Goal: Task Accomplishment & Management: Manage account settings

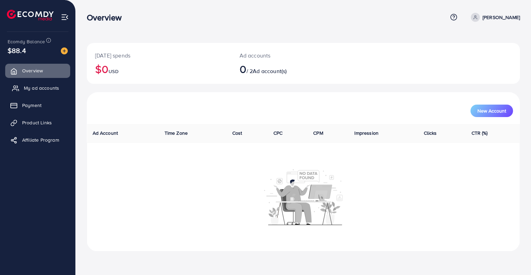
click at [44, 88] on span "My ad accounts" at bounding box center [41, 87] width 35 height 7
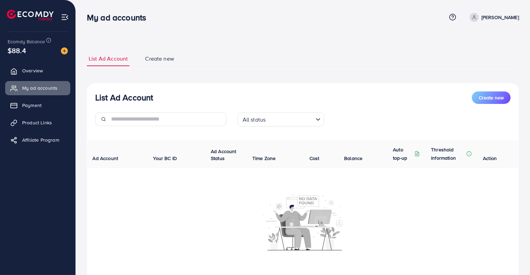
click at [280, 122] on input "Search for option" at bounding box center [289, 119] width 45 height 11
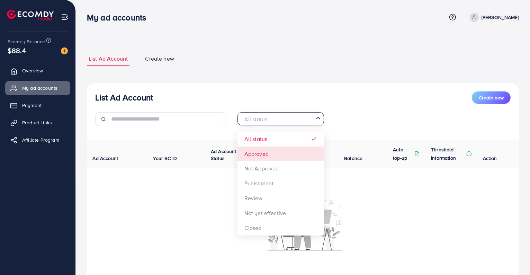
click at [274, 151] on div "List Ad Account Create new All status Loading... All status Approved Not Approv…" at bounding box center [303, 184] width 432 height 202
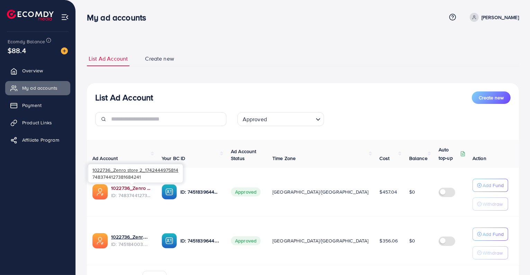
click at [145, 188] on link "1022736_Zenro store 2_1742444975814" at bounding box center [130, 187] width 39 height 7
click at [488, 183] on p "Add Fund" at bounding box center [492, 185] width 21 height 8
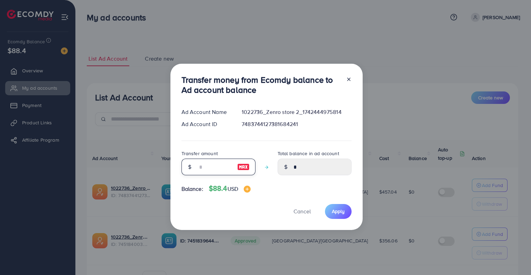
click at [220, 170] on input "number" at bounding box center [215, 166] width 35 height 17
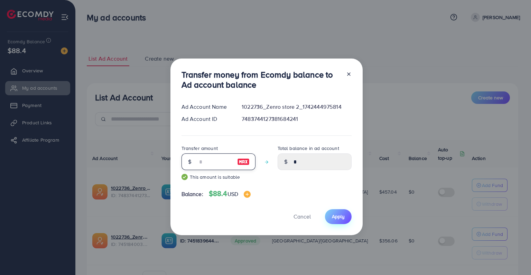
type input "**"
click at [339, 222] on button "Apply" at bounding box center [338, 216] width 27 height 15
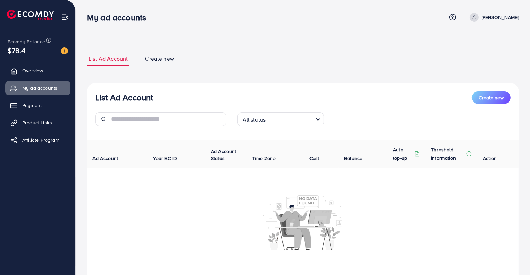
click at [240, 125] on div "All status Loading..." at bounding box center [280, 119] width 86 height 14
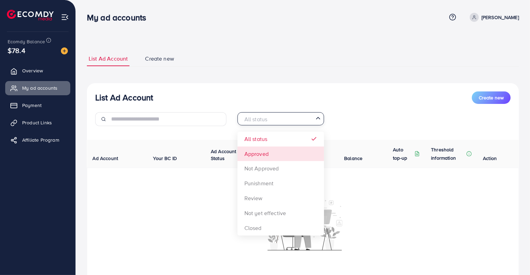
click at [263, 155] on div "List Ad Account Create new All status Loading... All status Approved Not Approv…" at bounding box center [303, 184] width 432 height 202
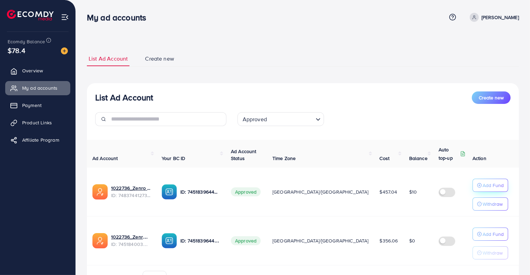
click at [478, 190] on button "Add Fund" at bounding box center [490, 185] width 36 height 13
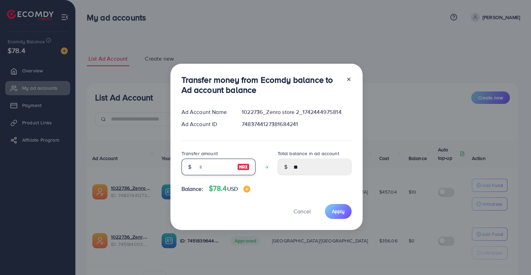
click at [212, 166] on input "number" at bounding box center [215, 166] width 35 height 17
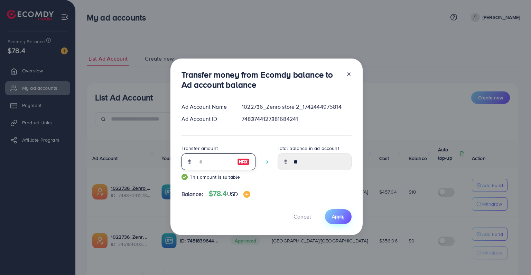
type input "**"
click at [333, 215] on span "Apply" at bounding box center [338, 216] width 13 height 7
